Goal: Task Accomplishment & Management: Use online tool/utility

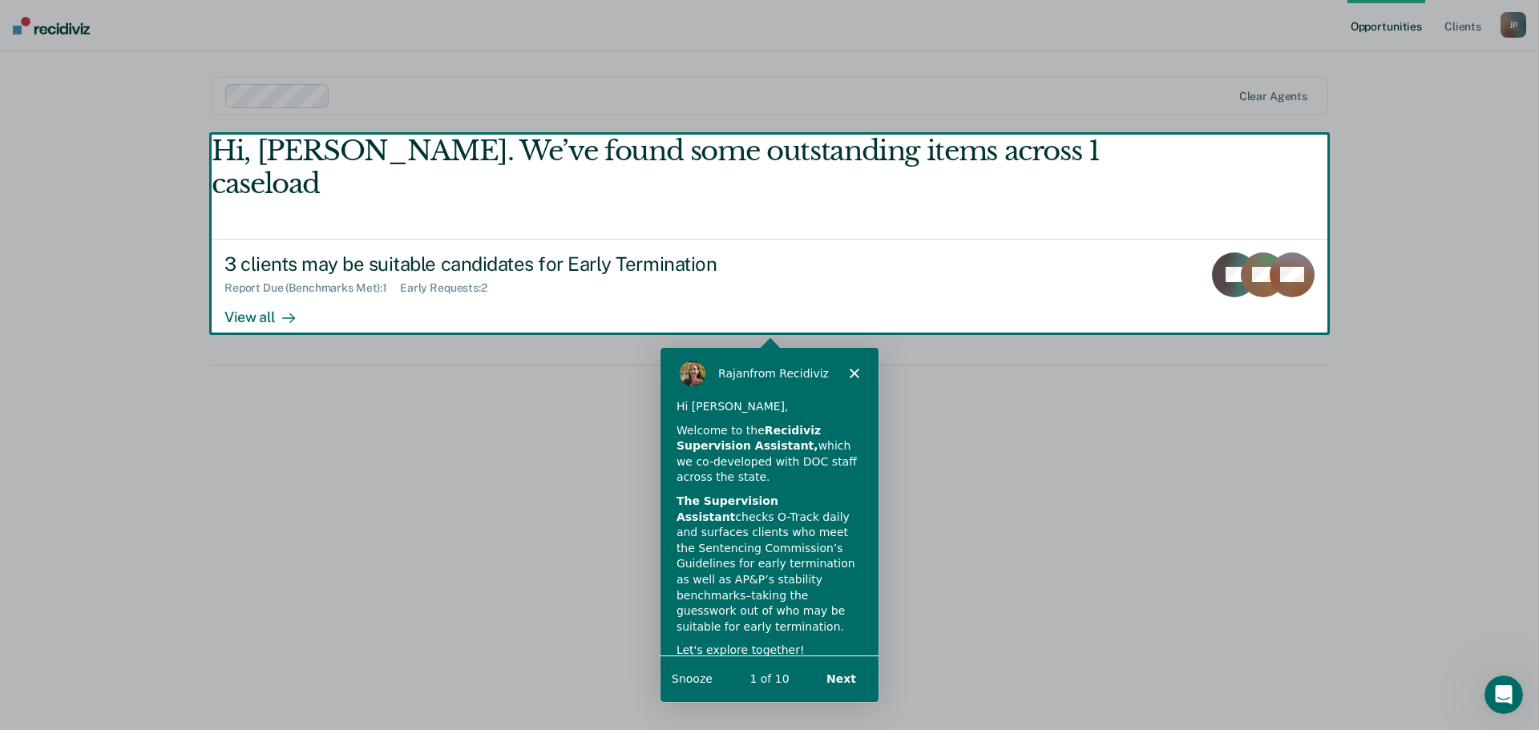
click at [244, 288] on div "Product tour overlay" at bounding box center [769, 365] width 1539 height 730
click at [851, 372] on icon "Close" at bounding box center [854, 372] width 10 height 10
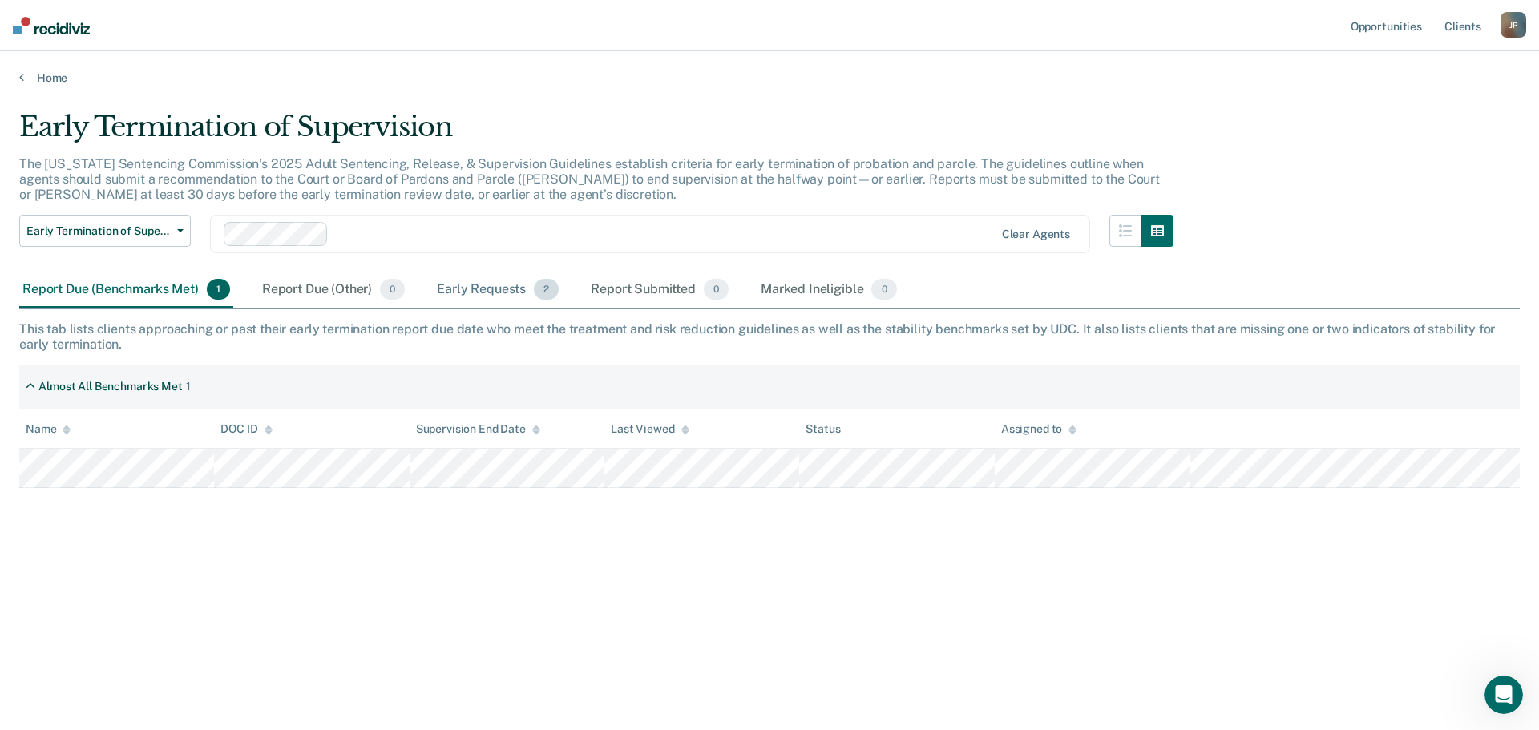
click at [499, 285] on div "Early Requests 2" at bounding box center [498, 290] width 128 height 35
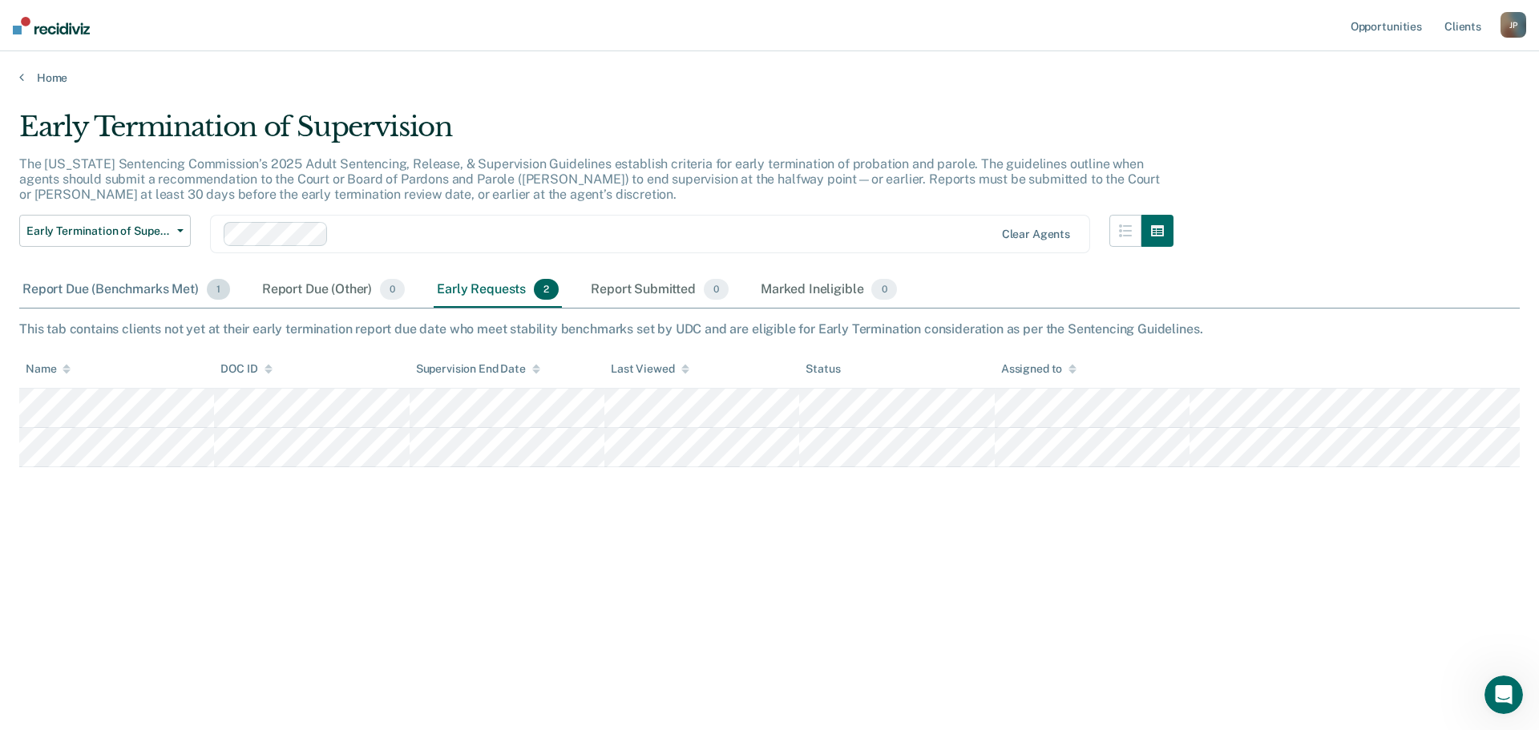
click at [113, 289] on div "Report Due (Benchmarks Met) 1" at bounding box center [126, 290] width 214 height 35
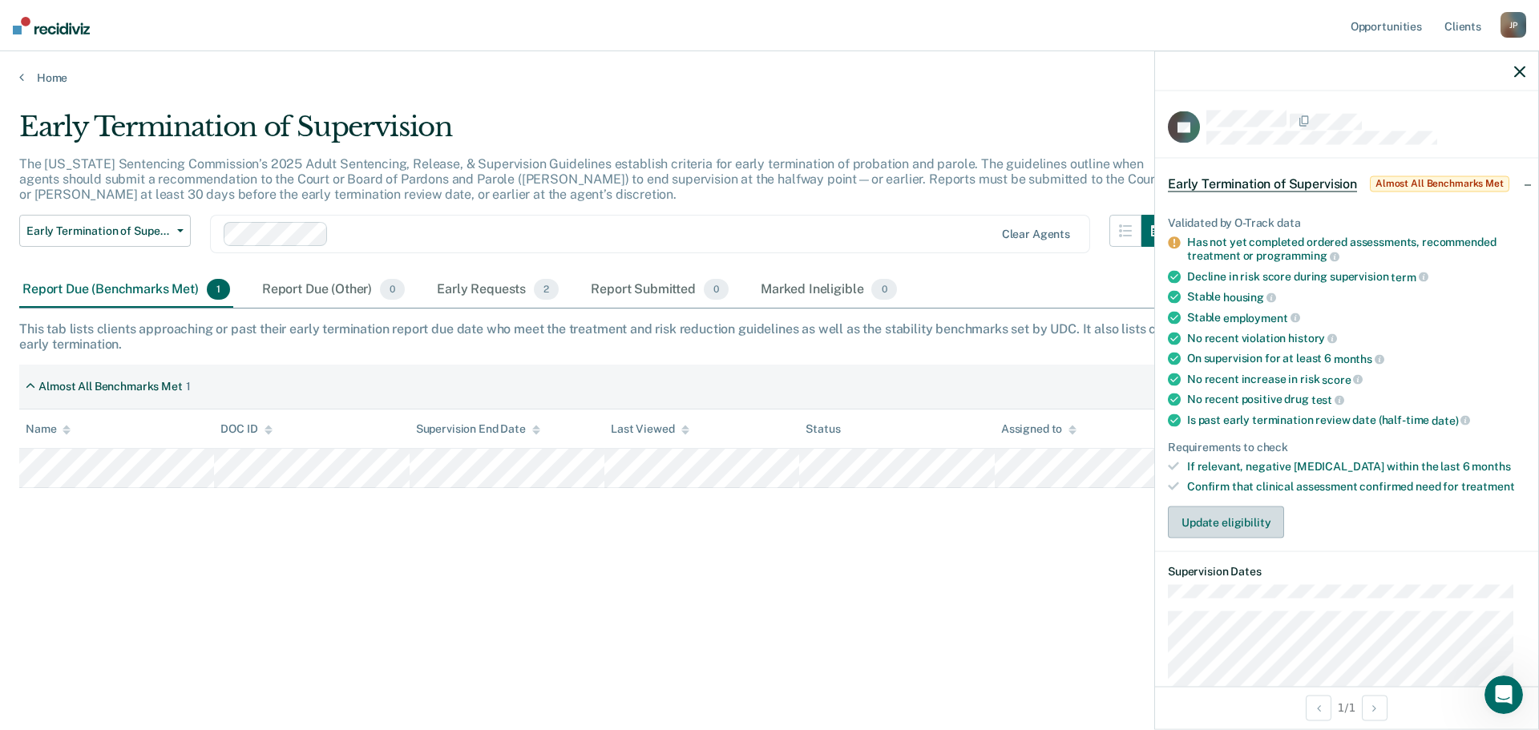
click at [1205, 524] on button "Update eligibility" at bounding box center [1226, 523] width 116 height 32
